Goal: Transaction & Acquisition: Purchase product/service

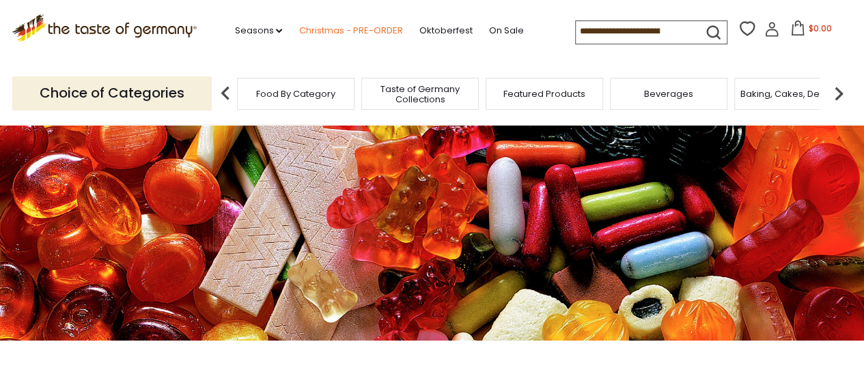
click at [339, 31] on link "Christmas - PRE-ORDER" at bounding box center [350, 30] width 104 height 15
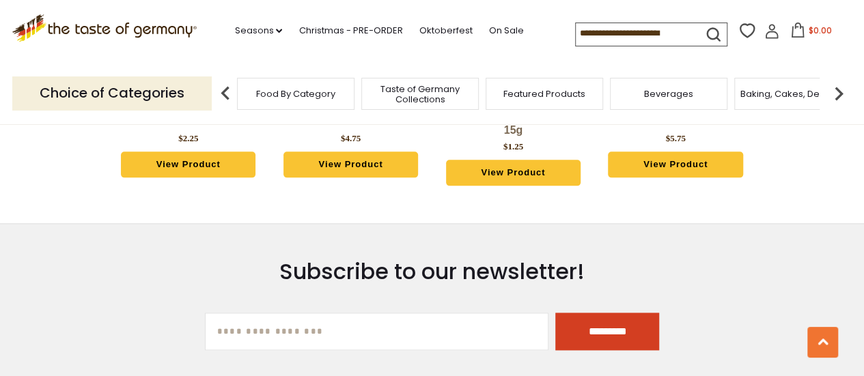
scroll to position [614, 0]
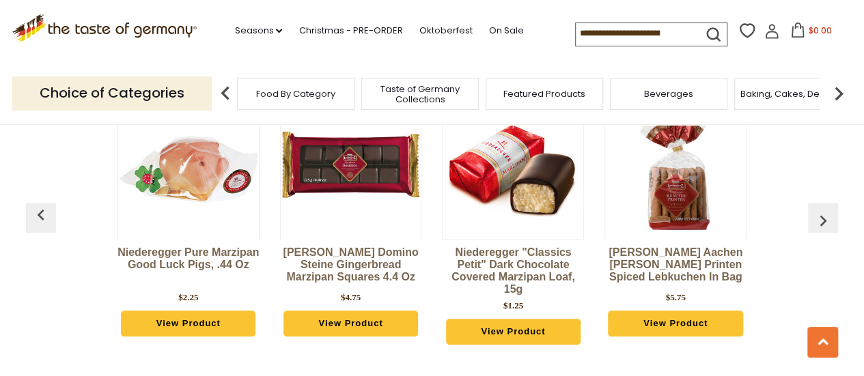
click at [825, 211] on img "button" at bounding box center [823, 221] width 22 height 22
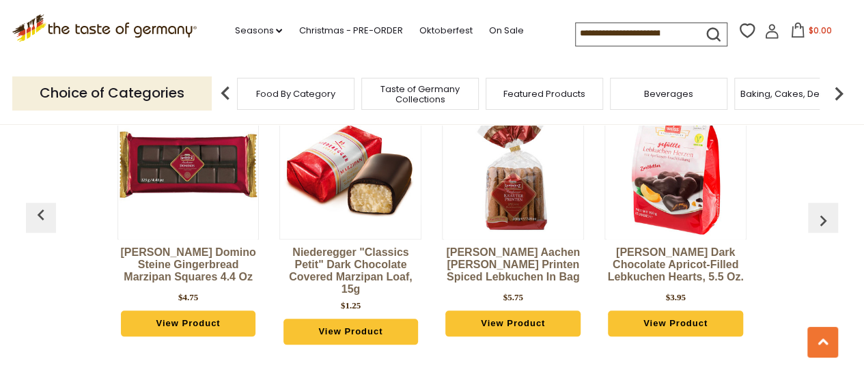
click at [827, 218] on img "button" at bounding box center [823, 221] width 22 height 22
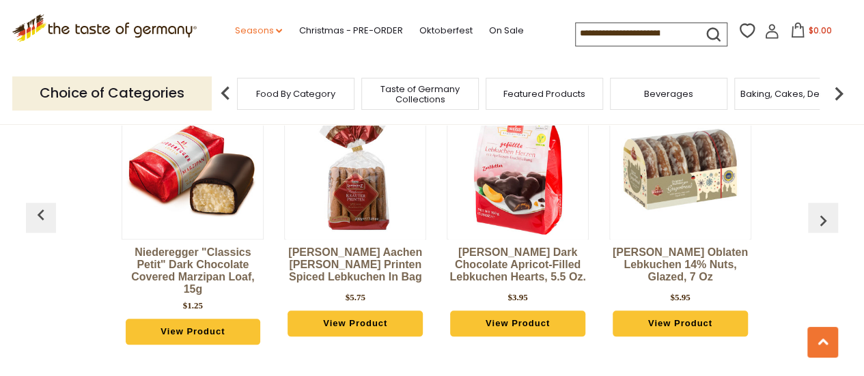
scroll to position [0, 325]
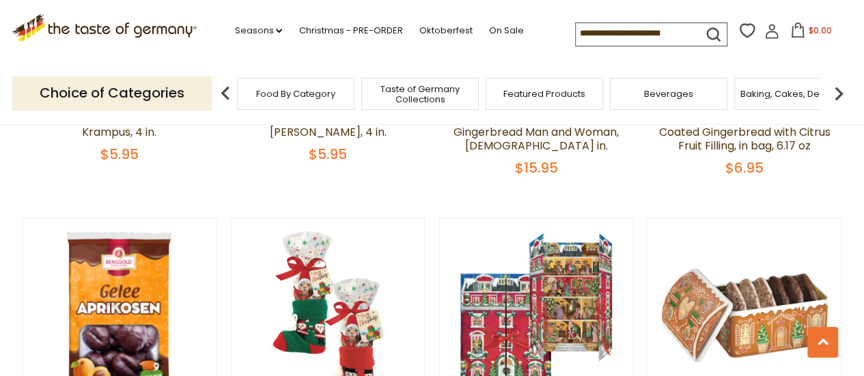
click at [292, 96] on span "Food By Category" at bounding box center [295, 94] width 79 height 10
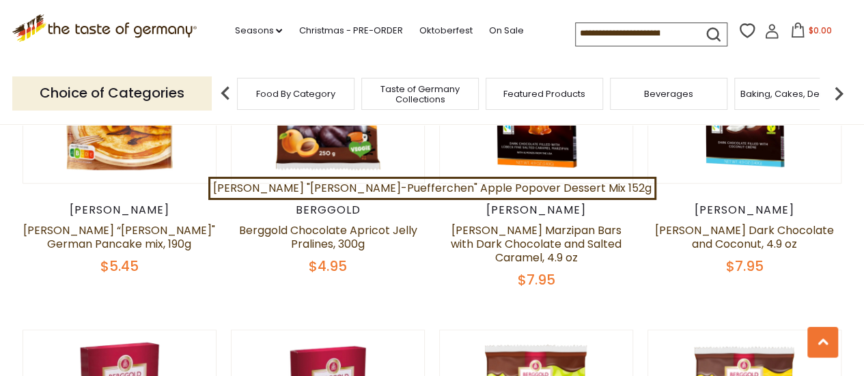
scroll to position [68, 0]
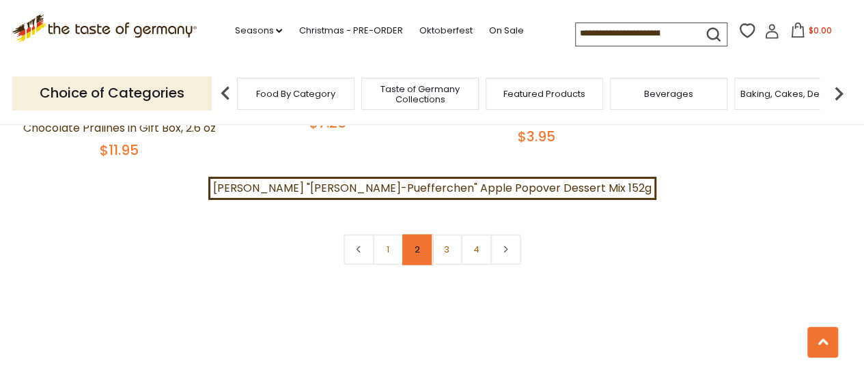
click at [418, 234] on link "2" at bounding box center [417, 249] width 31 height 31
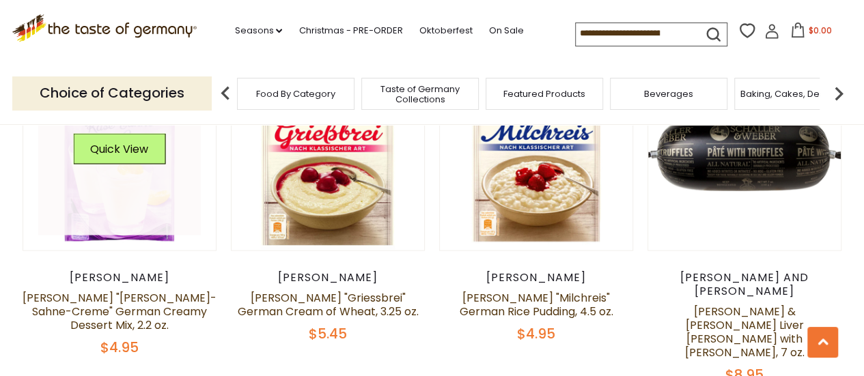
scroll to position [1169, 0]
